Goal: Task Accomplishment & Management: Use online tool/utility

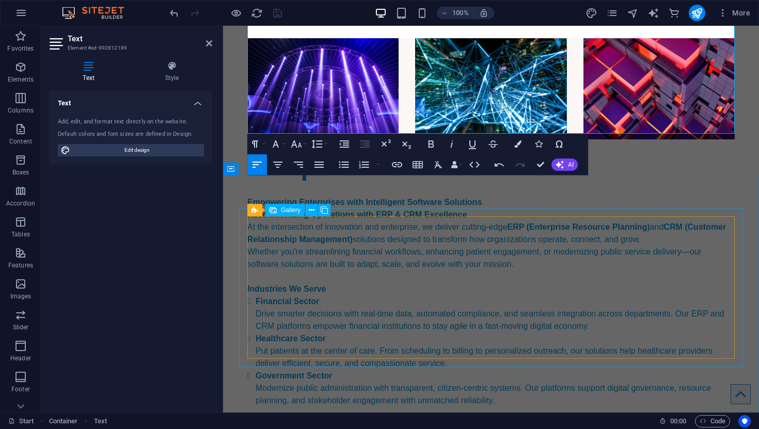
scroll to position [1710, 0]
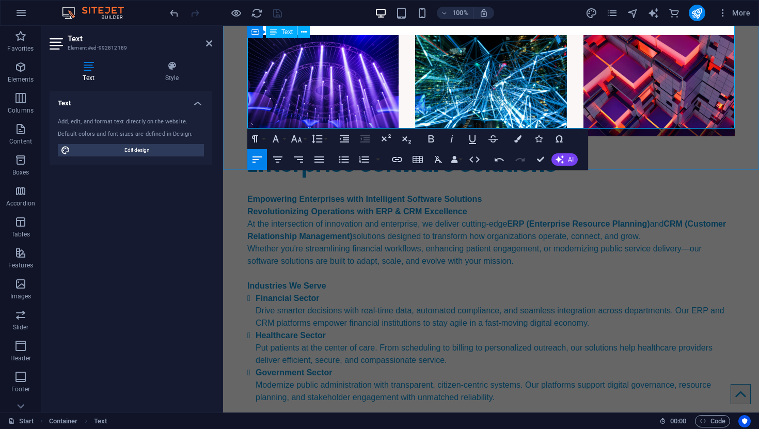
click at [719, 162] on div "Enterprise Software Solutions Empowering Enterprises with Intelligent Software …" at bounding box center [491, 405] width 536 height 823
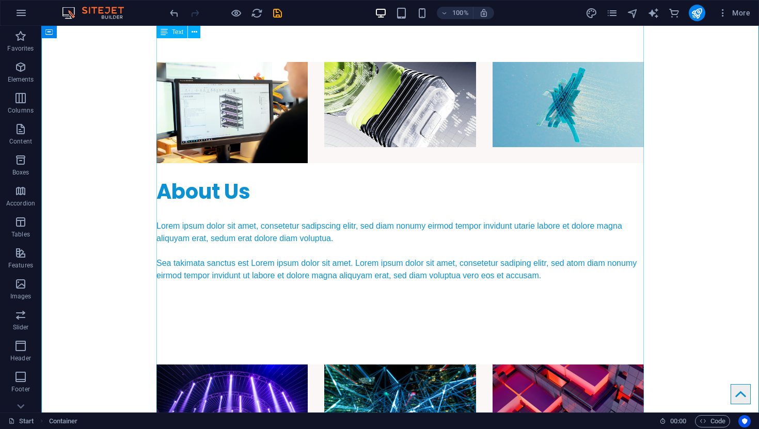
scroll to position [1380, 0]
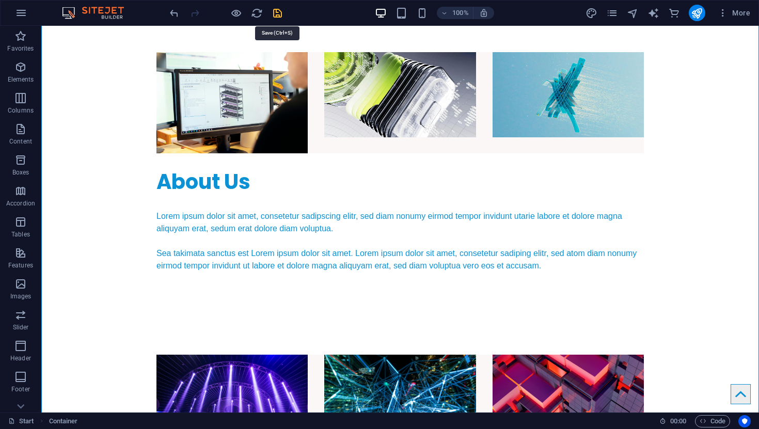
click at [275, 13] on icon "save" at bounding box center [278, 13] width 12 height 12
checkbox input "false"
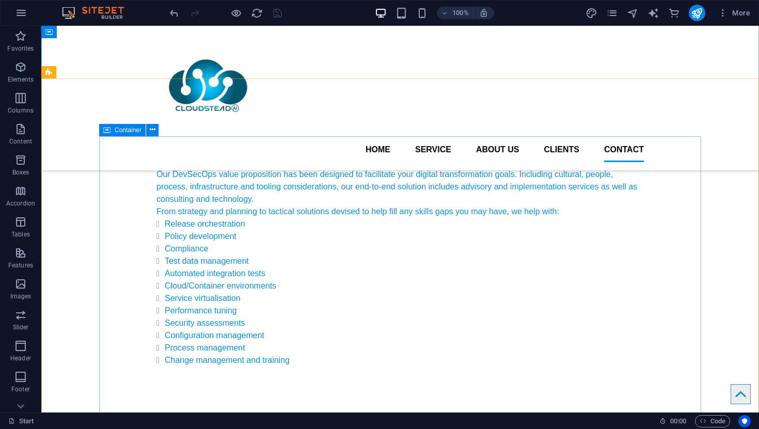
scroll to position [5059, 0]
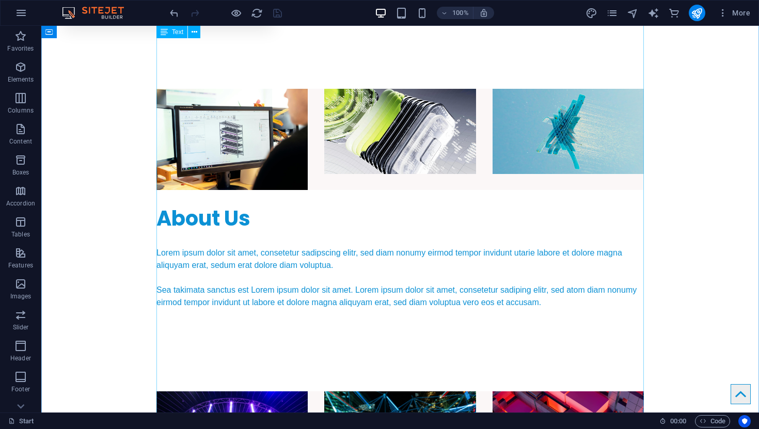
scroll to position [1359, 0]
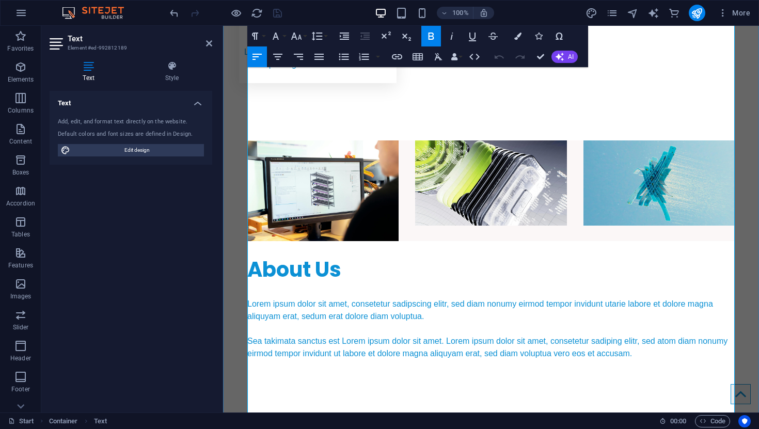
scroll to position [1305, 0]
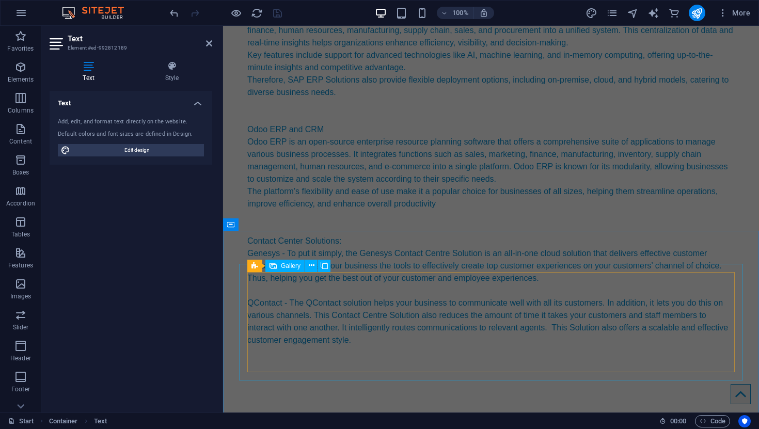
scroll to position [2172, 0]
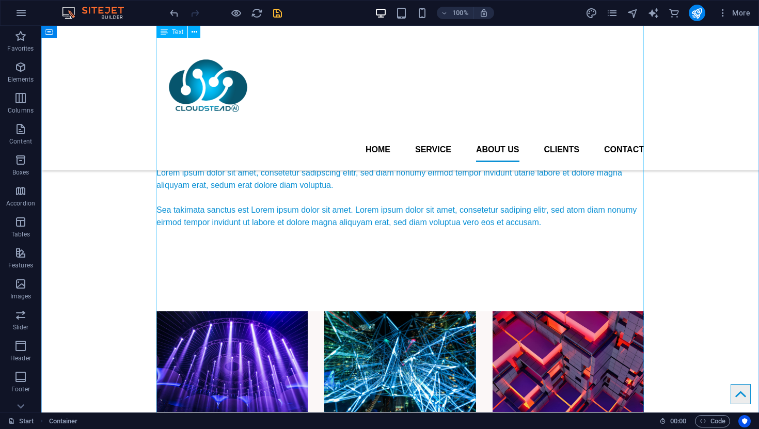
scroll to position [1281, 0]
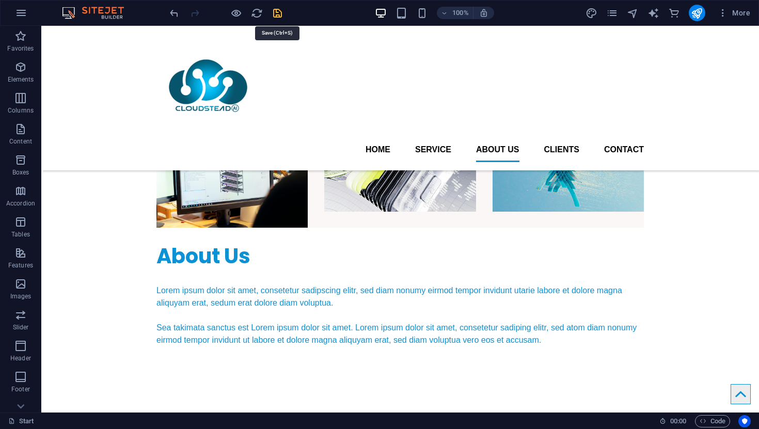
click at [273, 11] on icon "save" at bounding box center [278, 13] width 12 height 12
checkbox input "false"
